Goal: Task Accomplishment & Management: Use online tool/utility

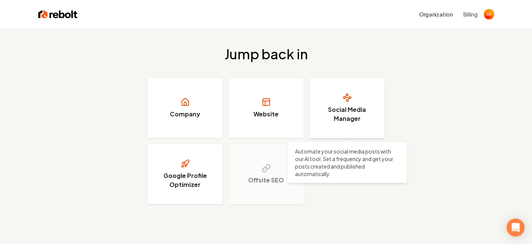
click at [361, 108] on h3 "Social Media Manager" at bounding box center [347, 114] width 56 height 18
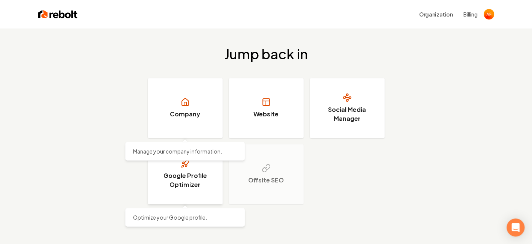
click at [198, 199] on link "Google Profile Optimizer" at bounding box center [185, 174] width 75 height 60
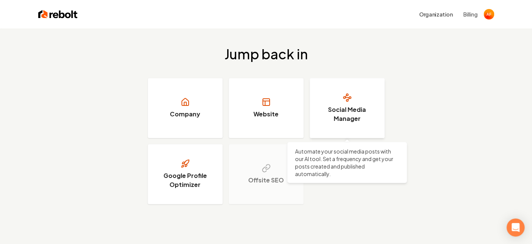
click at [340, 115] on h3 "Social Media Manager" at bounding box center [347, 114] width 56 height 18
